Goal: Task Accomplishment & Management: Use online tool/utility

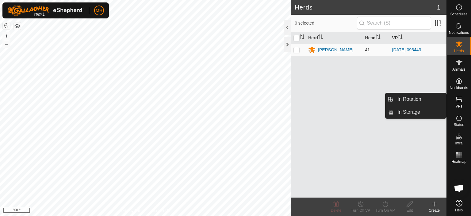
click at [458, 104] on span "VPs" at bounding box center [459, 106] width 7 height 4
click at [435, 96] on link "In Rotation" at bounding box center [420, 99] width 52 height 12
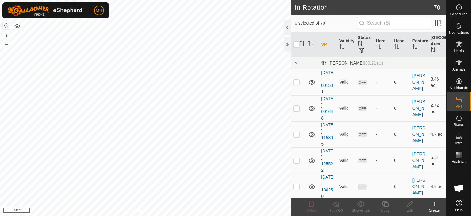
click at [433, 208] on div "Create" at bounding box center [434, 210] width 25 height 6
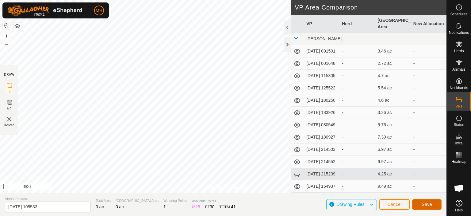
click at [421, 208] on button "Save" at bounding box center [426, 204] width 29 height 11
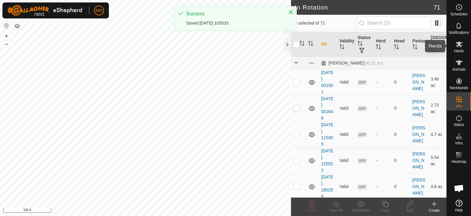
click at [458, 41] on icon at bounding box center [459, 44] width 7 height 7
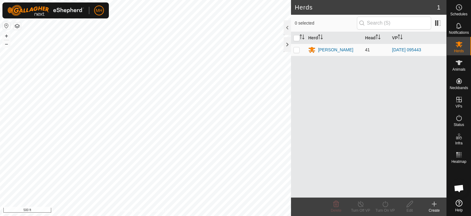
click at [297, 49] on p-checkbox at bounding box center [297, 49] width 6 height 5
checkbox input "true"
click at [325, 49] on div "[PERSON_NAME]" at bounding box center [335, 50] width 35 height 6
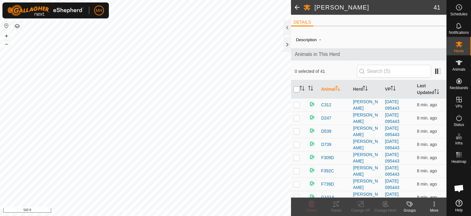
click at [297, 90] on input "checkbox" at bounding box center [297, 89] width 6 height 6
checkbox input "true"
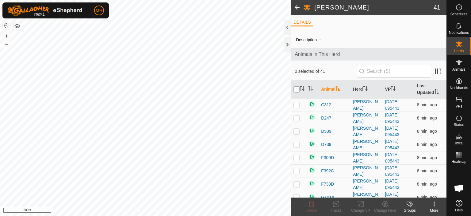
checkbox input "true"
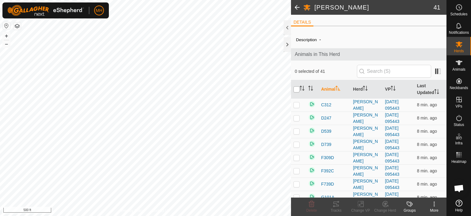
checkbox input "true"
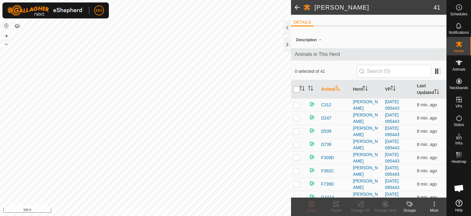
checkbox input "true"
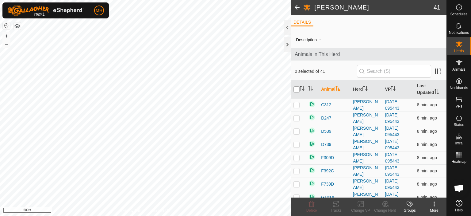
checkbox input "true"
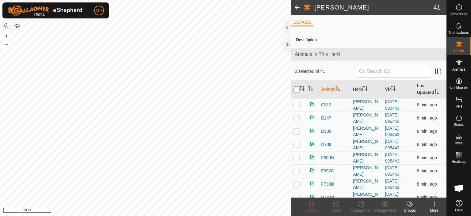
checkbox input "true"
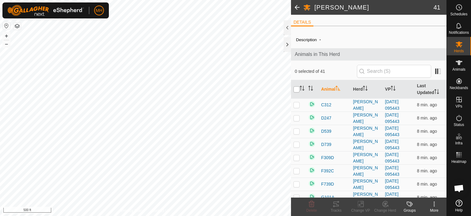
checkbox input "true"
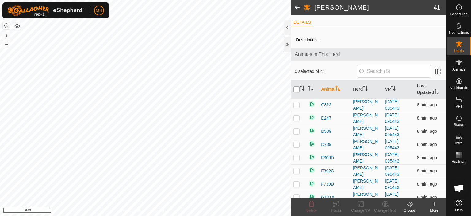
checkbox input "true"
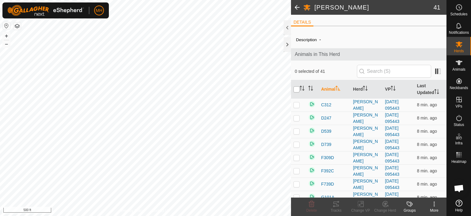
checkbox input "true"
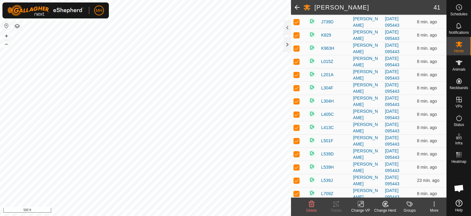
scroll to position [230, 0]
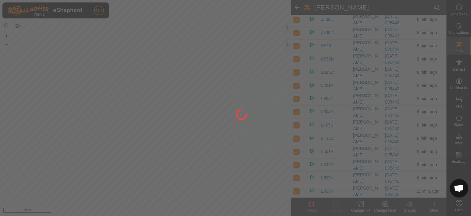
click at [358, 206] on div at bounding box center [235, 108] width 471 height 216
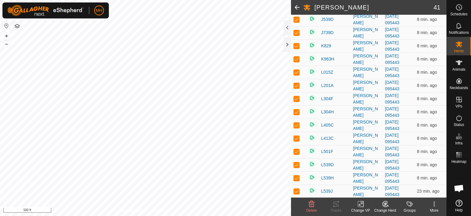
click at [363, 206] on icon at bounding box center [361, 203] width 8 height 7
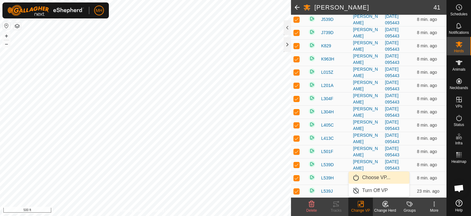
click at [376, 175] on link "Choose VP..." at bounding box center [379, 177] width 61 height 12
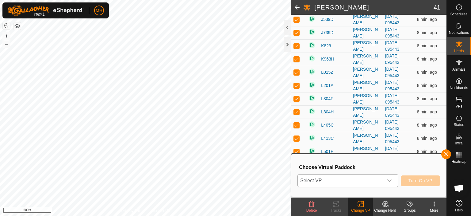
click at [349, 178] on span "Select VP" at bounding box center [341, 180] width 86 height 12
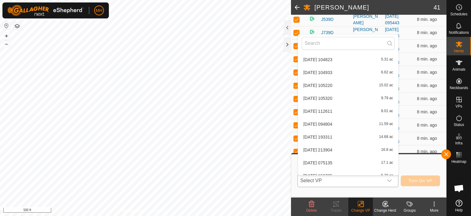
scroll to position [806, 0]
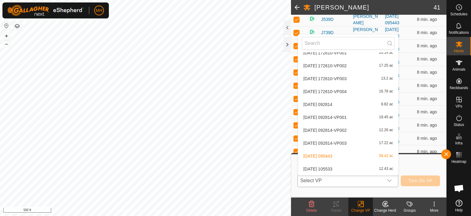
click at [346, 168] on li "[DATE] 105533 12.43 ac" at bounding box center [348, 169] width 100 height 12
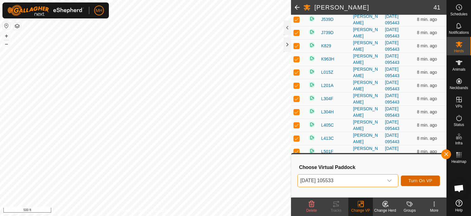
click at [426, 180] on span "Turn On VP" at bounding box center [421, 180] width 24 height 5
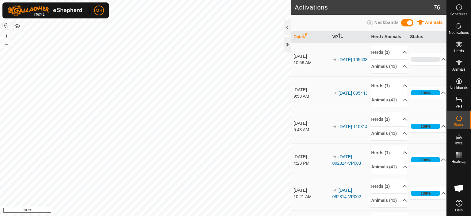
click at [285, 43] on div at bounding box center [287, 44] width 7 height 15
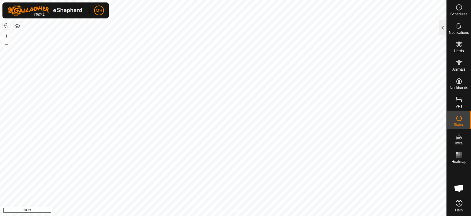
click at [442, 28] on div at bounding box center [442, 27] width 7 height 15
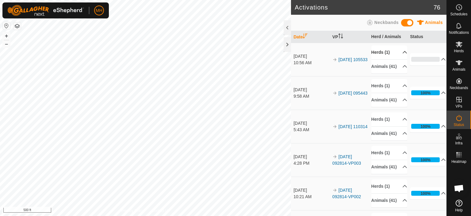
click at [397, 54] on p-accordion-header "Herds (1)" at bounding box center [390, 52] width 36 height 14
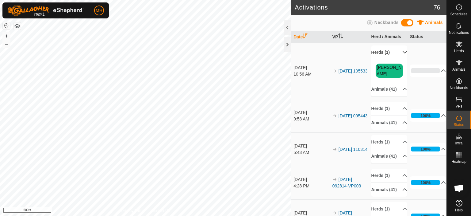
click at [397, 54] on p-accordion-header "Herds (1)" at bounding box center [390, 52] width 36 height 14
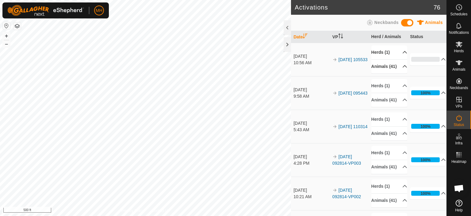
click at [383, 73] on p-accordion-header "Animals (41)" at bounding box center [390, 67] width 36 height 14
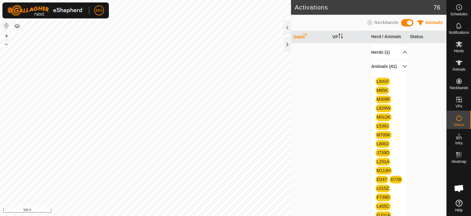
click at [383, 73] on p-accordion-header "Animals (41)" at bounding box center [390, 67] width 36 height 14
